Goal: Task Accomplishment & Management: Manage account settings

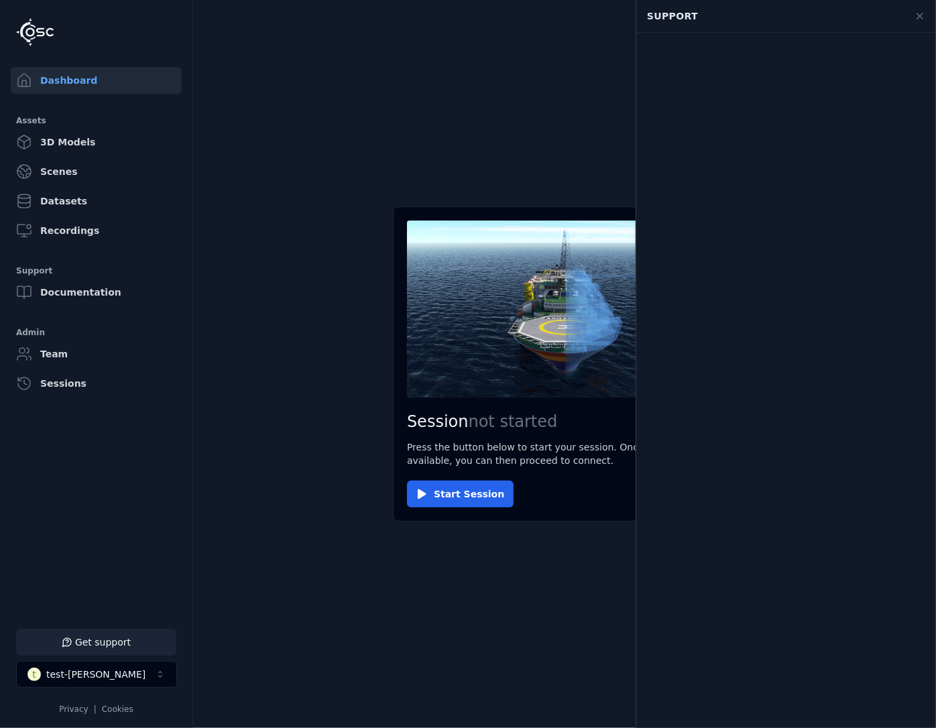
click at [109, 642] on button "Get support" at bounding box center [96, 642] width 160 height 27
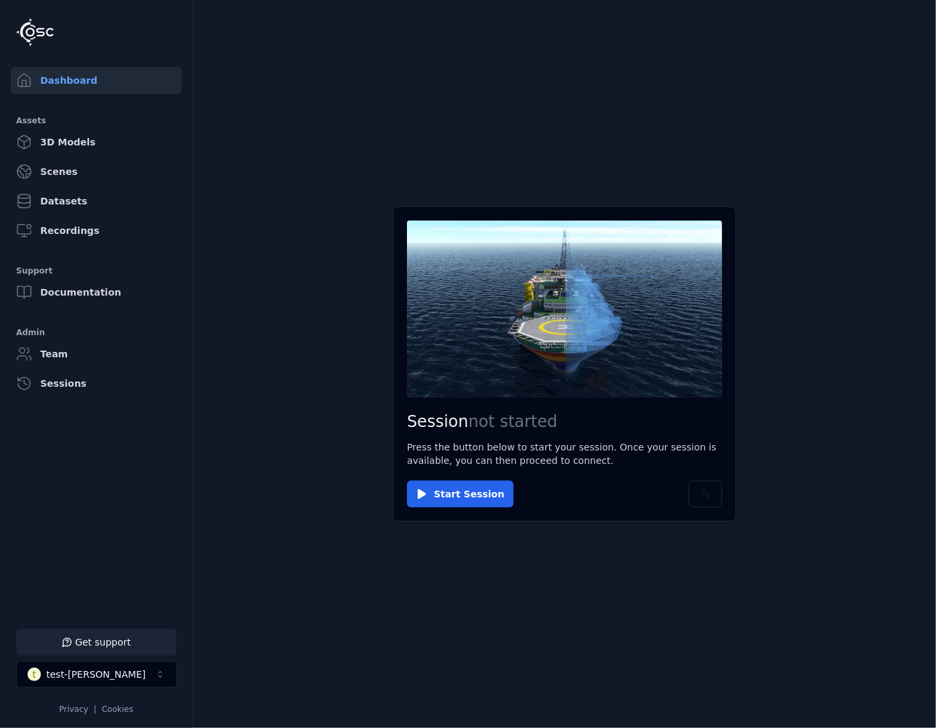
click at [84, 653] on button "Get support" at bounding box center [96, 642] width 160 height 27
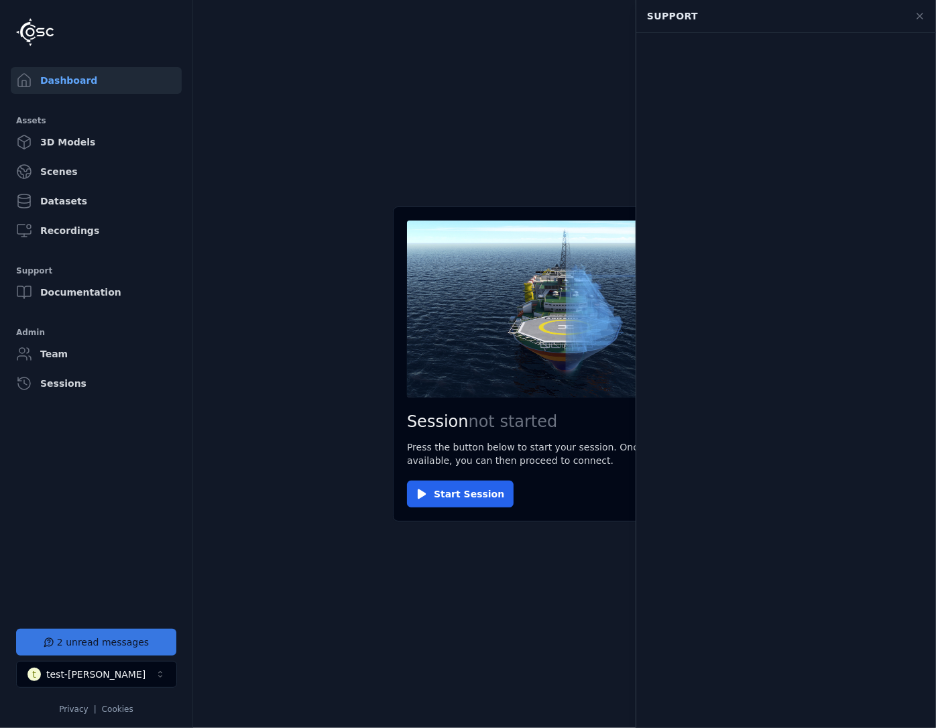
click at [93, 639] on button "2 unread messages" at bounding box center [96, 642] width 160 height 27
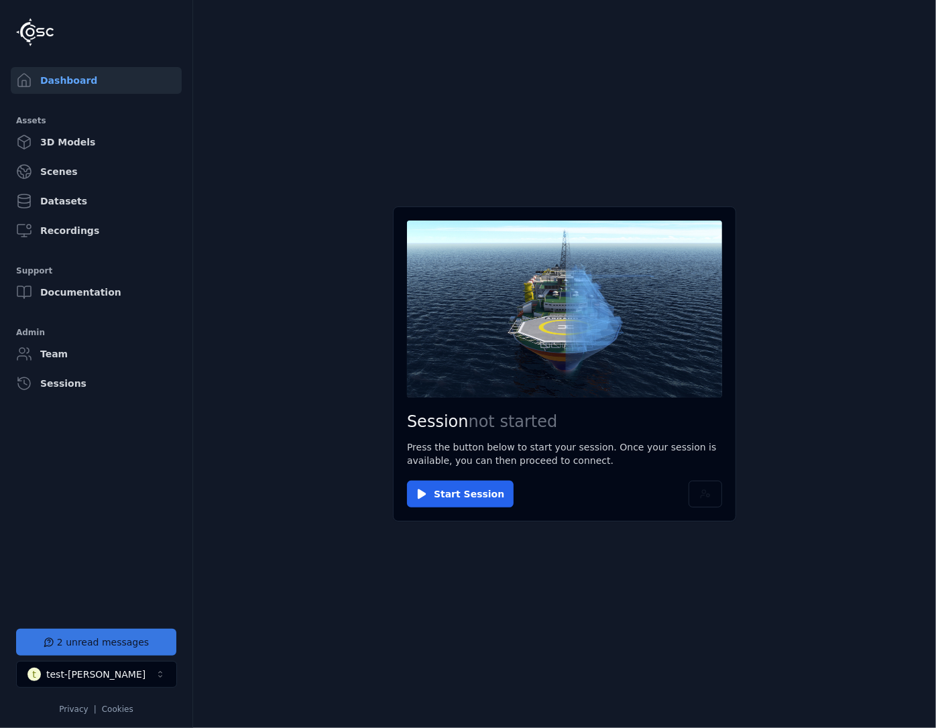
click at [133, 637] on button "2 unread messages" at bounding box center [96, 642] width 160 height 27
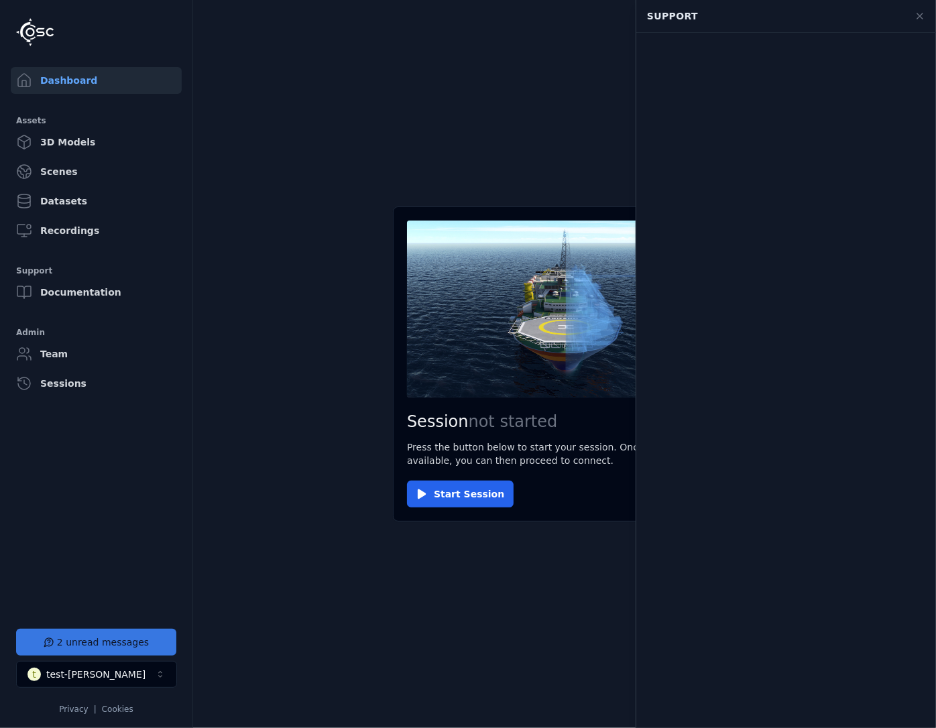
click at [97, 644] on button "2 unread messages" at bounding box center [96, 642] width 160 height 27
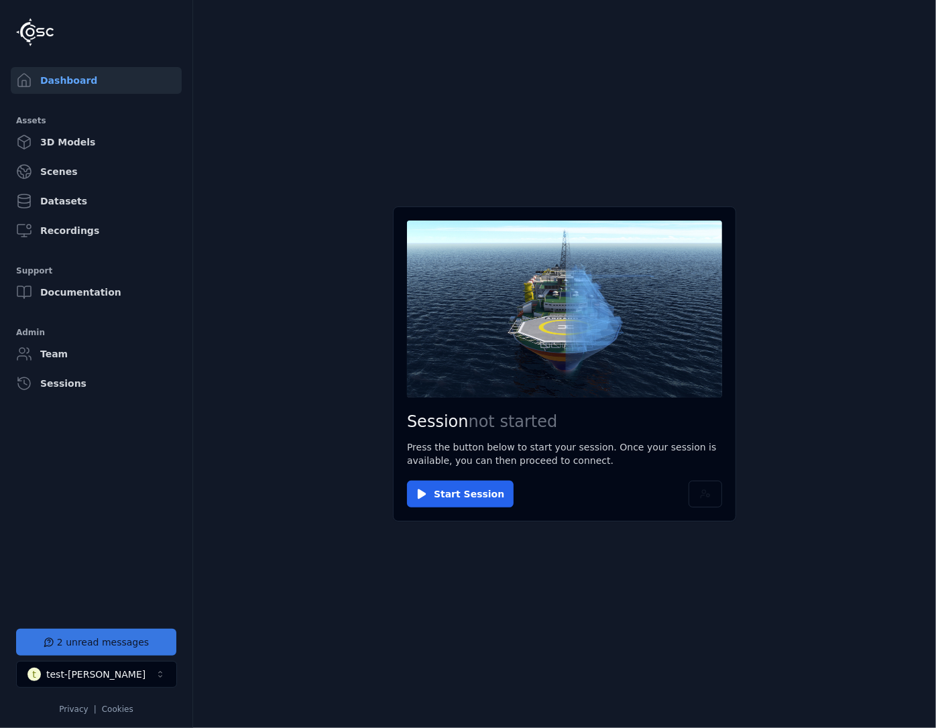
click at [97, 644] on button "2 unread messages" at bounding box center [96, 642] width 160 height 27
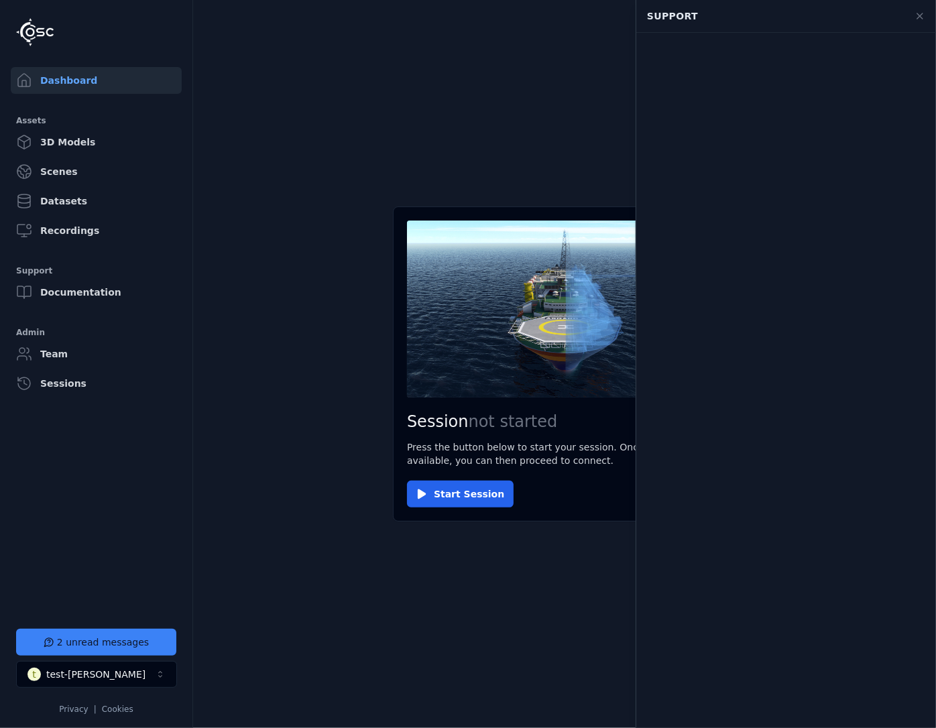
click at [245, 419] on main "Session not started Press the button below to start your session. Once your ses…" at bounding box center [564, 364] width 743 height 728
click at [110, 638] on button "2 unread messages" at bounding box center [96, 642] width 160 height 27
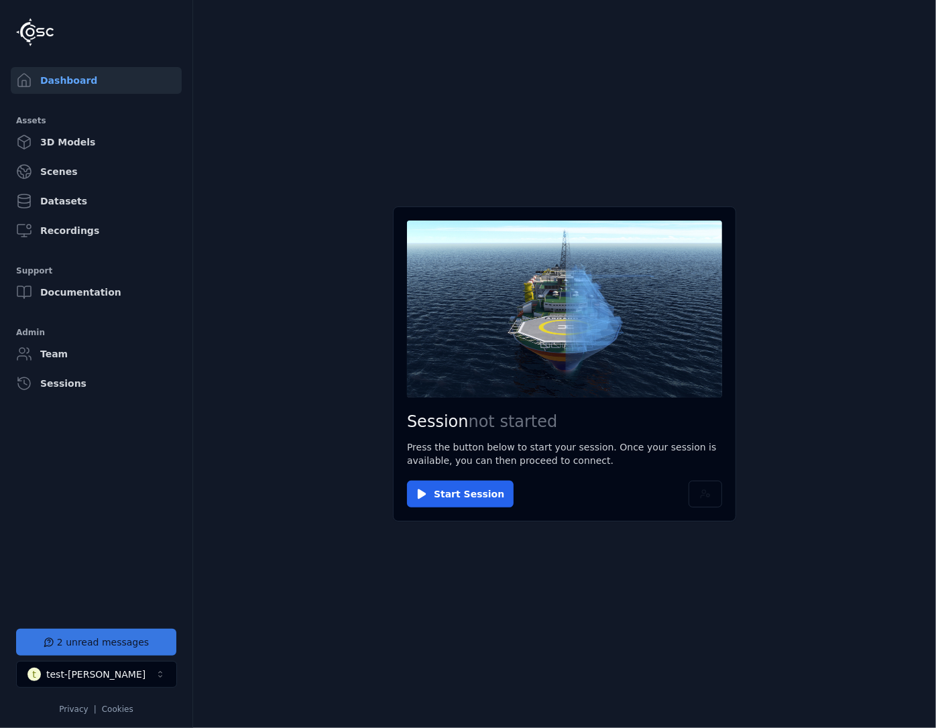
click at [110, 638] on button "2 unread messages" at bounding box center [96, 642] width 160 height 27
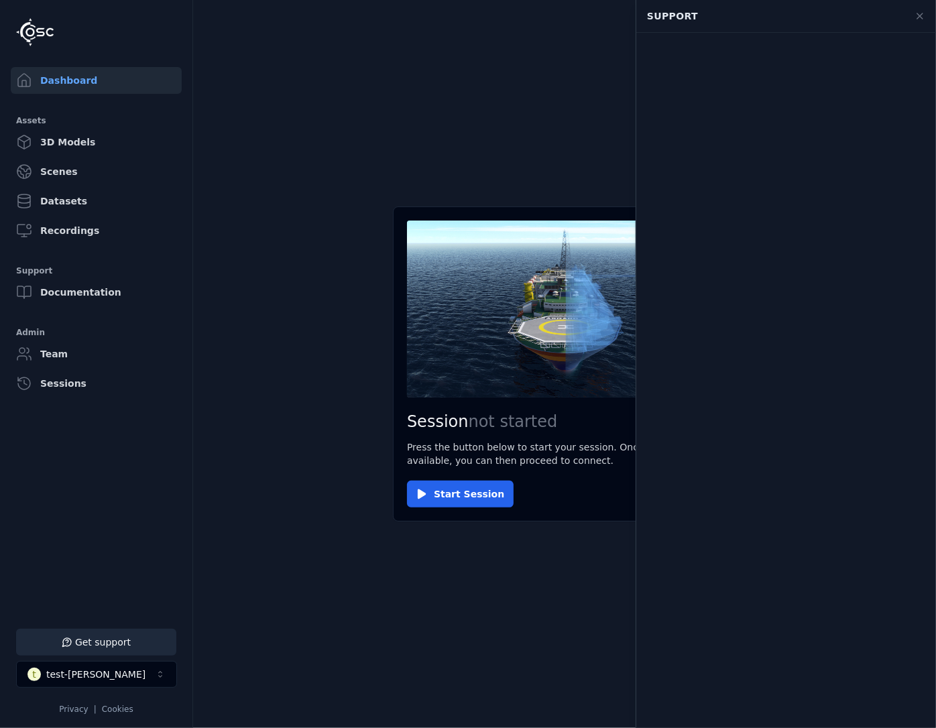
click at [258, 602] on main "Session not started Press the button below to start your session. Once your ses…" at bounding box center [564, 364] width 743 height 728
click at [552, 687] on main "Session not started Press the button below to start your session. Once your ses…" at bounding box center [564, 364] width 743 height 728
click at [93, 669] on div "test-[PERSON_NAME]" at bounding box center [95, 674] width 99 height 13
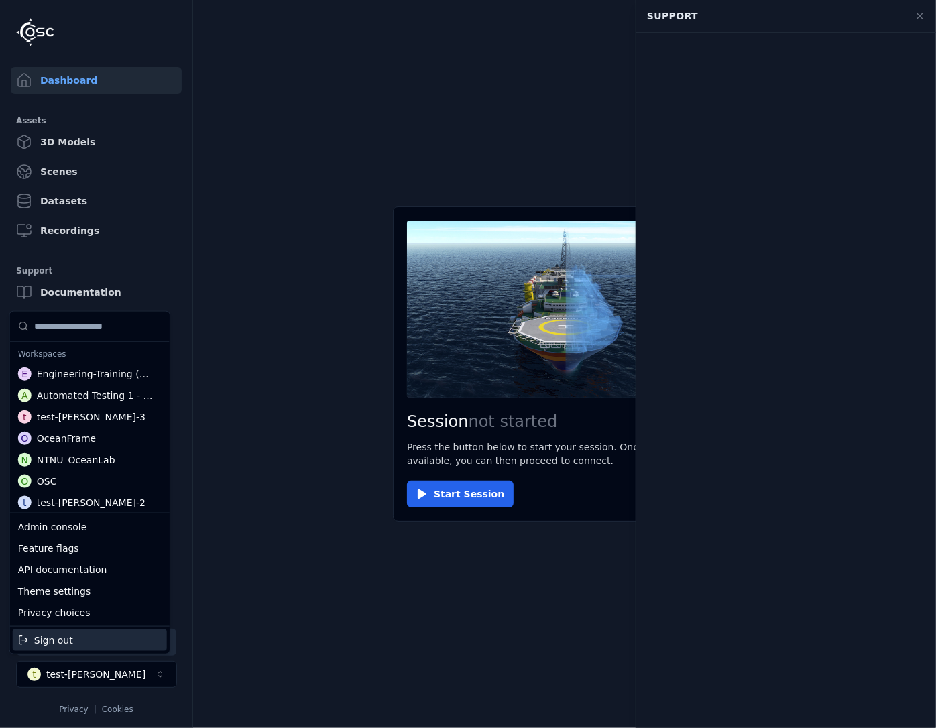
click at [74, 633] on div "Sign out" at bounding box center [90, 640] width 154 height 21
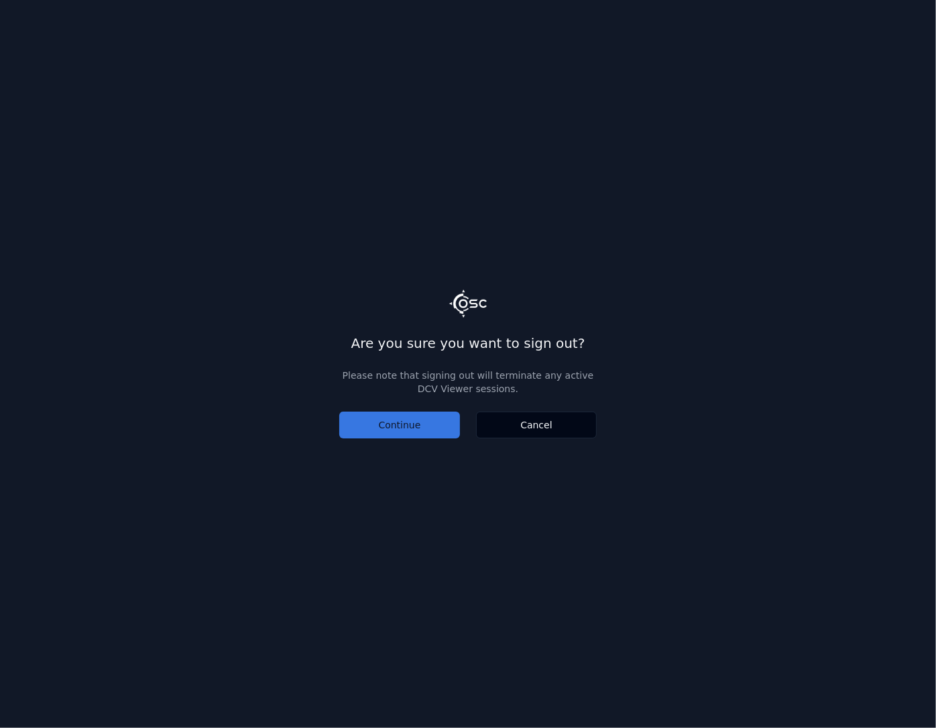
click at [357, 428] on button "Continue" at bounding box center [399, 425] width 121 height 27
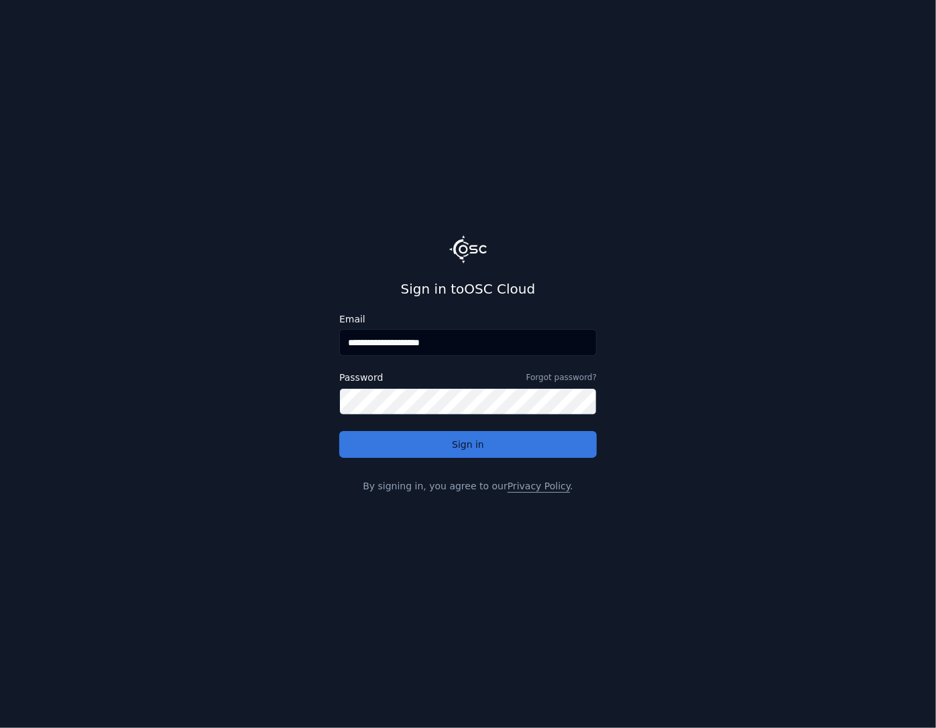
click at [433, 445] on button "Sign in" at bounding box center [468, 444] width 258 height 27
